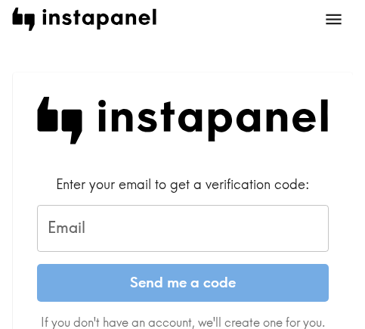
drag, startPoint x: 126, startPoint y: 228, endPoint x: 158, endPoint y: 269, distance: 52.2
click at [126, 228] on input "Email" at bounding box center [183, 228] width 292 height 47
paste input "[EMAIL_ADDRESS][DOMAIN_NAME]"
type input "[EMAIL_ADDRESS][DOMAIN_NAME]"
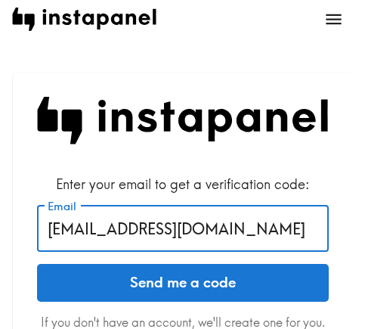
drag, startPoint x: 263, startPoint y: 231, endPoint x: 8, endPoint y: 231, distance: 255.7
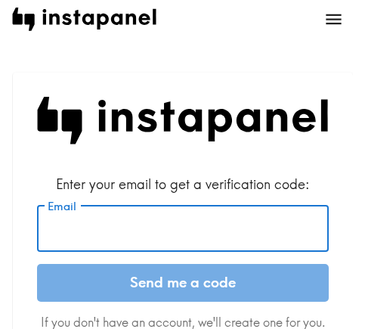
click at [194, 228] on input "Email" at bounding box center [183, 228] width 292 height 47
paste input "[EMAIL_ADDRESS][DOMAIN_NAME]"
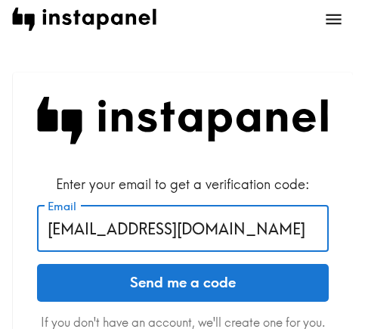
type input "[EMAIL_ADDRESS][DOMAIN_NAME]"
drag, startPoint x: 143, startPoint y: 294, endPoint x: 15, endPoint y: 294, distance: 127.9
click at [143, 294] on button "Send me a code" at bounding box center [183, 283] width 292 height 38
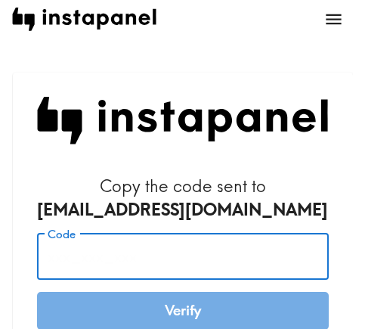
drag, startPoint x: 197, startPoint y: 251, endPoint x: 210, endPoint y: 260, distance: 15.7
click at [197, 251] on input "Code" at bounding box center [183, 256] width 292 height 47
paste input "i6t_GDd_7ba"
type input "i6t_GDd_7ba"
click at [184, 319] on button "Verify" at bounding box center [183, 311] width 292 height 38
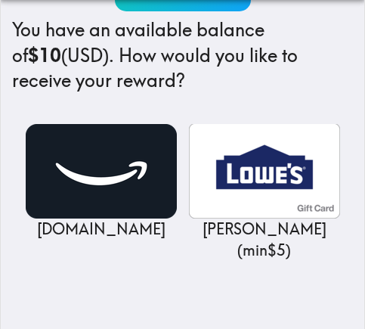
scroll to position [237, 0]
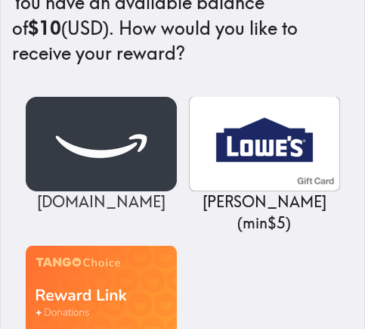
click at [120, 150] on img at bounding box center [101, 144] width 151 height 95
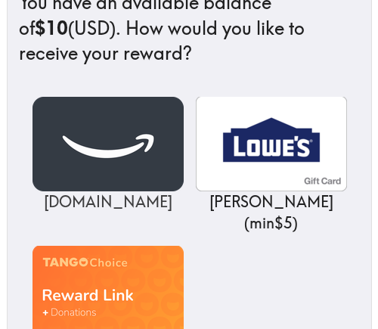
scroll to position [0, 0]
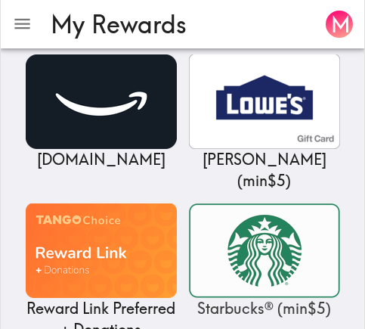
scroll to position [303, 0]
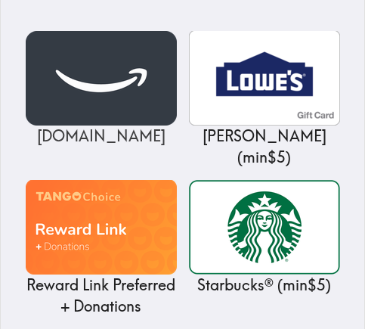
click at [113, 111] on img at bounding box center [101, 78] width 151 height 95
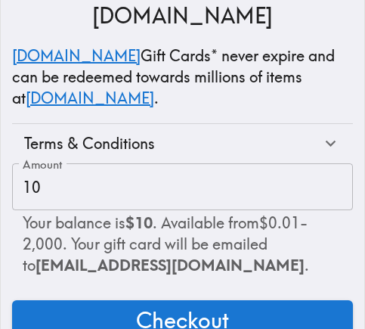
scroll to position [275, 0]
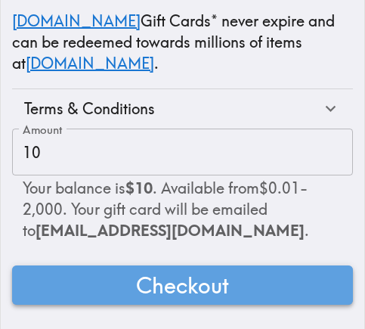
click at [206, 272] on span "Checkout" at bounding box center [182, 285] width 93 height 30
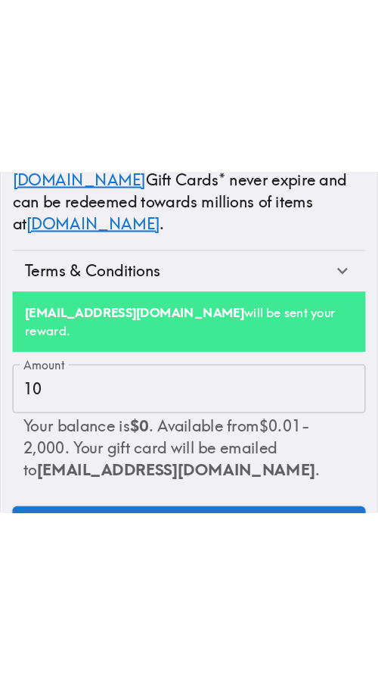
scroll to position [0, 0]
